Goal: Task Accomplishment & Management: Use online tool/utility

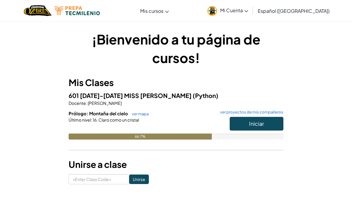
click at [148, 114] on h6 "Prólogo: Montaña del cielo ver mapa ver proyectos de mis compañeros" at bounding box center [176, 113] width 215 height 7
click at [145, 116] on h6 "Prólogo: Montaña del cielo ver mapa ver proyectos de mis compañeros" at bounding box center [176, 113] width 215 height 7
click at [142, 113] on link "ver mapa" at bounding box center [139, 113] width 20 height 5
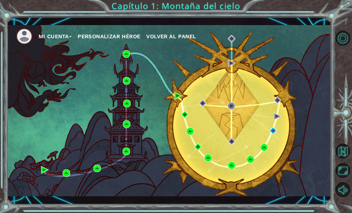
click at [128, 92] on div "Mi Cuenta Personalizar héroe Volver al panel" at bounding box center [169, 110] width 324 height 171
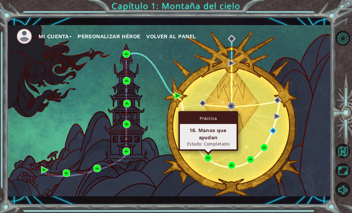
click at [194, 173] on div "Mi Cuenta Personalizar héroe Volver al panel" at bounding box center [169, 110] width 324 height 171
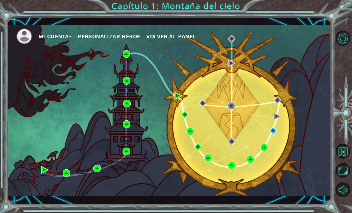
click at [169, 137] on div "Mi Cuenta Personalizar héroe Volver al panel" at bounding box center [169, 110] width 324 height 171
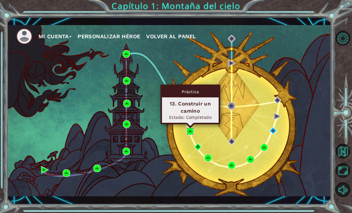
click at [191, 130] on img at bounding box center [189, 130] width 7 height 7
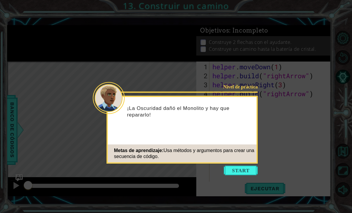
click at [245, 174] on button "Start" at bounding box center [241, 170] width 34 height 10
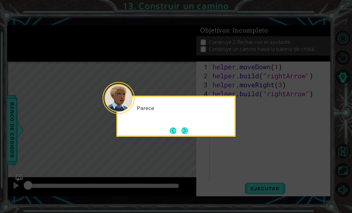
click at [244, 157] on icon at bounding box center [176, 106] width 352 height 213
click at [185, 129] on button "Next" at bounding box center [184, 130] width 7 height 7
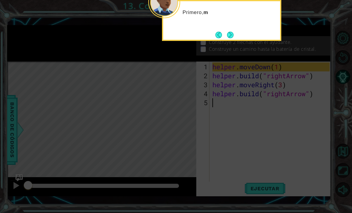
click at [233, 35] on button "Next" at bounding box center [230, 35] width 7 height 7
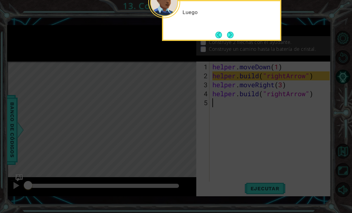
click at [228, 34] on button "Next" at bounding box center [230, 35] width 7 height 7
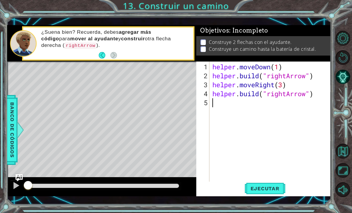
click at [279, 182] on button "Ejecutar" at bounding box center [264, 187] width 41 height 13
click at [275, 189] on span "Ejecutar" at bounding box center [264, 188] width 41 height 6
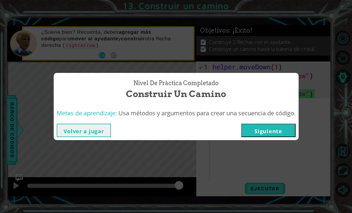
click at [270, 130] on button "Siguiente" at bounding box center [268, 129] width 54 height 13
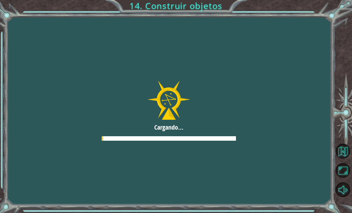
scroll to position [19, 0]
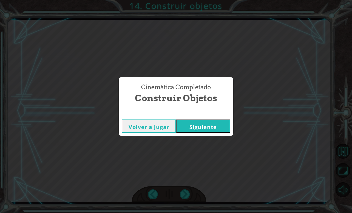
click at [203, 126] on button "Siguiente" at bounding box center [203, 125] width 54 height 13
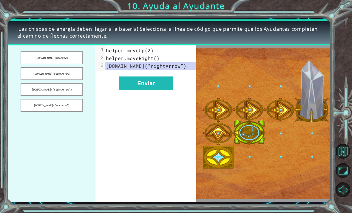
click at [153, 87] on button "Enviar" at bounding box center [146, 82] width 54 height 13
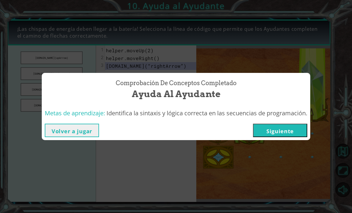
click at [256, 125] on button "Siguiente" at bounding box center [280, 129] width 54 height 13
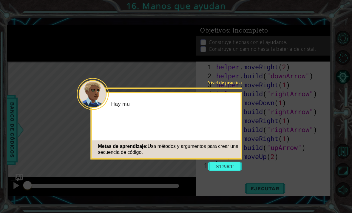
scroll to position [19, 0]
click at [231, 161] on button "Start" at bounding box center [225, 166] width 34 height 10
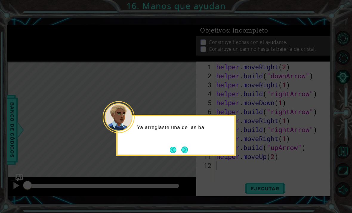
click at [187, 146] on button "Next" at bounding box center [184, 149] width 7 height 7
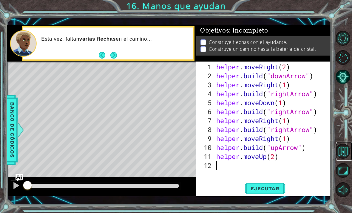
click at [346, 158] on button "Volver al mapa" at bounding box center [342, 150] width 15 height 15
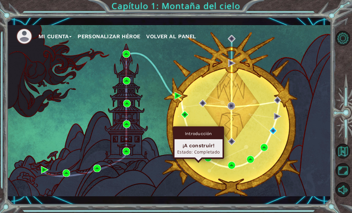
click at [201, 141] on div "Introducción ¡A construir! Estado: Completado" at bounding box center [198, 142] width 51 height 32
click at [198, 142] on div "Introducción ¡A construir! Estado: Completado" at bounding box center [198, 142] width 51 height 32
click at [198, 146] on img at bounding box center [197, 146] width 7 height 7
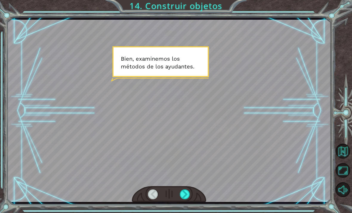
click at [343, 197] on button "Sonido apagado" at bounding box center [342, 189] width 15 height 15
click at [343, 197] on button "Sonido encendido" at bounding box center [342, 189] width 15 height 15
click at [343, 197] on button "Sonido apagado" at bounding box center [342, 189] width 15 height 15
click at [344, 197] on button "Sonido encendido" at bounding box center [342, 189] width 15 height 15
click at [340, 197] on button "Sonido apagado" at bounding box center [342, 189] width 15 height 15
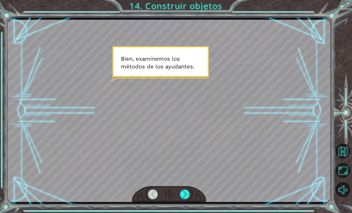
click at [343, 197] on button "Sonido encendido" at bounding box center [342, 189] width 15 height 15
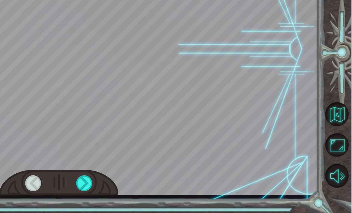
click at [335, 163] on button "Maximizar navegador" at bounding box center [342, 170] width 15 height 15
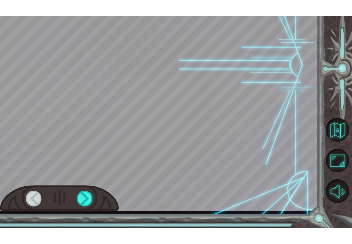
scroll to position [0, 0]
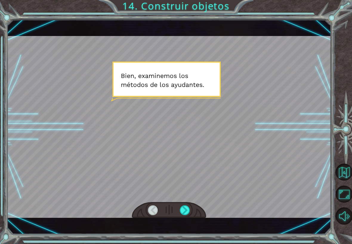
click at [342, 189] on button "Maximizar navegador" at bounding box center [343, 194] width 17 height 17
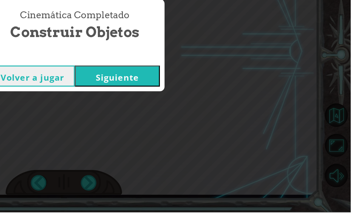
scroll to position [19, 0]
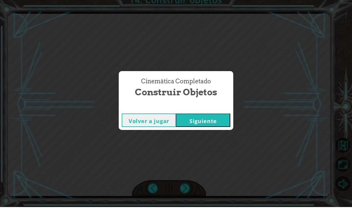
click at [198, 119] on button "Siguiente" at bounding box center [203, 125] width 54 height 13
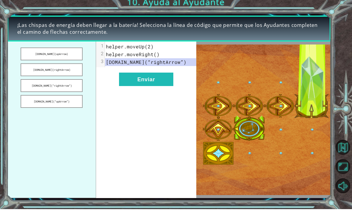
click at [144, 85] on button "Enviar" at bounding box center [146, 82] width 54 height 13
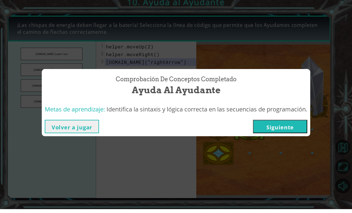
click at [273, 123] on button "Siguiente" at bounding box center [280, 129] width 54 height 13
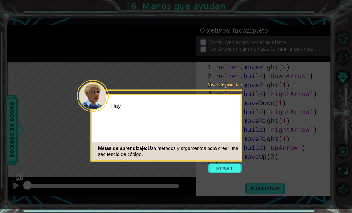
scroll to position [19, 0]
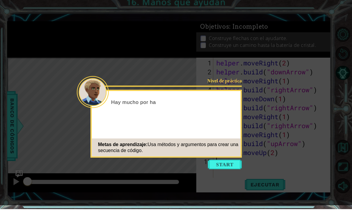
click at [232, 163] on button "Start" at bounding box center [225, 168] width 34 height 10
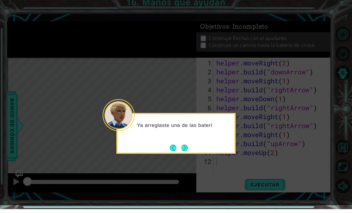
click at [226, 152] on icon at bounding box center [176, 104] width 352 height 209
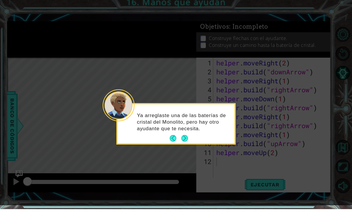
click at [185, 139] on button "Next" at bounding box center [184, 142] width 7 height 7
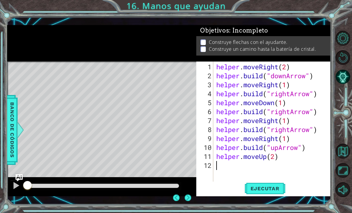
scroll to position [14, 0]
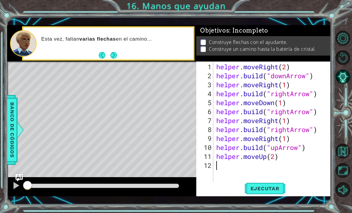
click at [272, 189] on span "Ejecutar" at bounding box center [264, 188] width 41 height 6
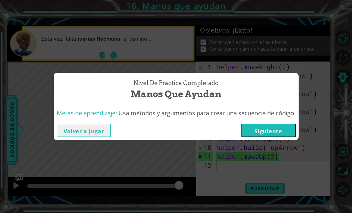
click at [281, 133] on button "Siguiente" at bounding box center [268, 129] width 54 height 13
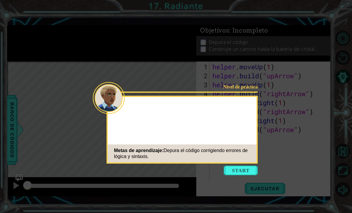
scroll to position [14, 0]
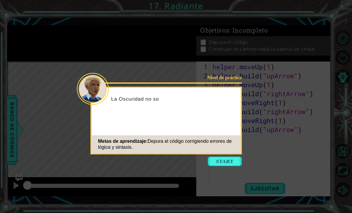
click at [228, 156] on button "Start" at bounding box center [225, 161] width 34 height 10
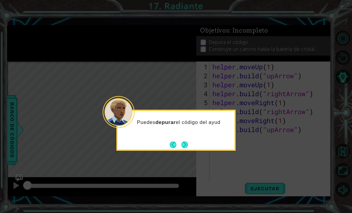
click at [191, 131] on icon at bounding box center [176, 106] width 352 height 213
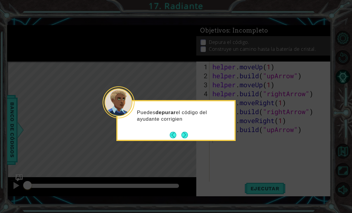
click at [186, 131] on button "Next" at bounding box center [184, 134] width 7 height 7
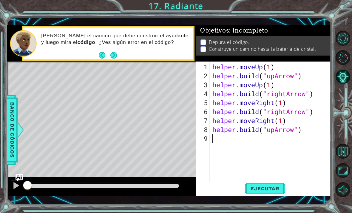
click at [270, 190] on span "Ejecutar" at bounding box center [264, 188] width 41 height 6
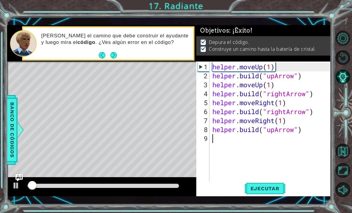
click at [268, 185] on span "Ejecutar" at bounding box center [264, 188] width 41 height 6
click at [278, 188] on span "Ejecutar" at bounding box center [264, 188] width 41 height 6
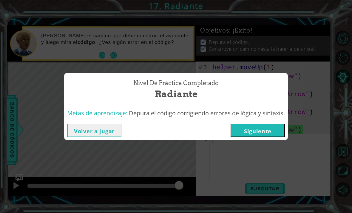
click at [274, 131] on button "Siguiente" at bounding box center [257, 129] width 54 height 13
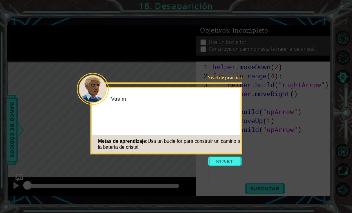
scroll to position [14, 0]
click at [228, 140] on div "Nivel de práctica Vas muy bien, pero hay algunos ayudantes más que te necesitan…" at bounding box center [166, 120] width 151 height 68
click at [233, 156] on button "Start" at bounding box center [225, 161] width 34 height 10
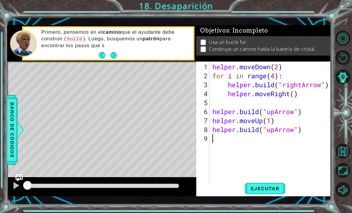
click at [256, 185] on span "Ejecutar" at bounding box center [264, 188] width 41 height 6
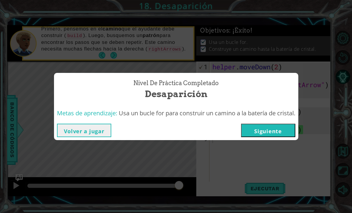
click at [272, 131] on button "Siguiente" at bounding box center [268, 129] width 54 height 13
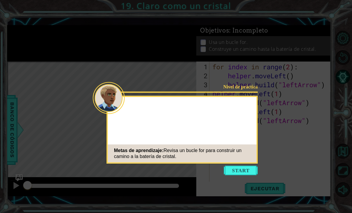
scroll to position [14, 0]
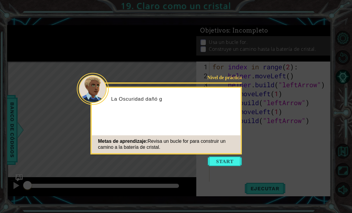
click at [231, 156] on button "Start" at bounding box center [225, 161] width 34 height 10
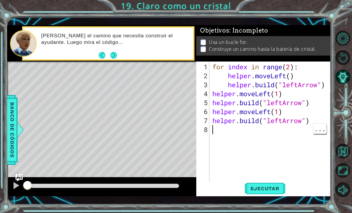
click at [268, 189] on span "Ejecutar" at bounding box center [264, 188] width 41 height 6
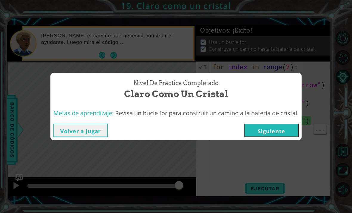
click at [281, 124] on button "Siguiente" at bounding box center [271, 129] width 54 height 13
